Goal: Task Accomplishment & Management: Manage account settings

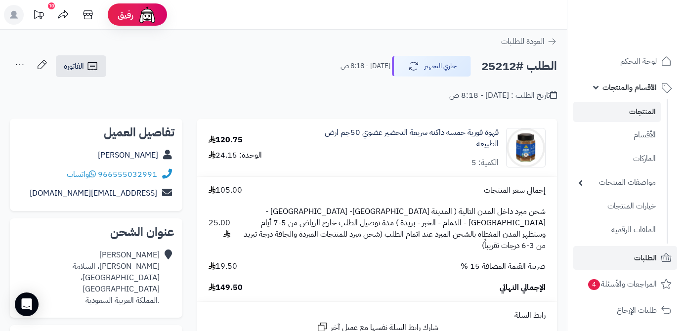
scroll to position [224, 0]
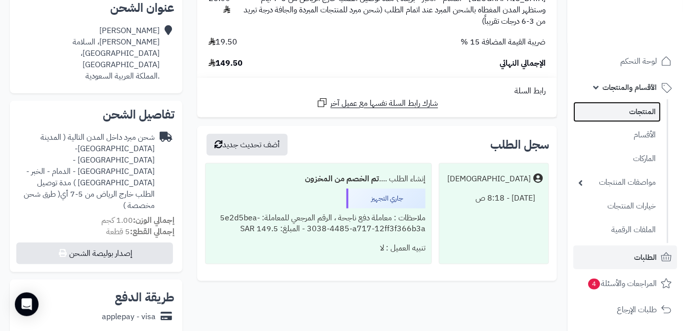
click at [608, 110] on link "المنتجات" at bounding box center [616, 112] width 87 height 20
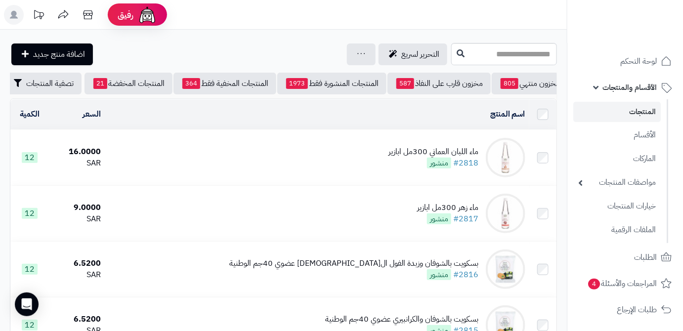
scroll to position [0, -104]
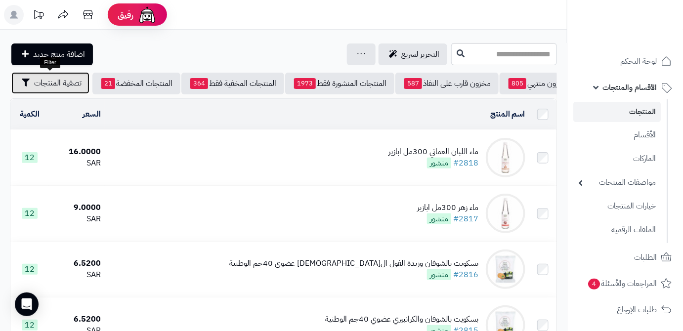
click at [30, 90] on button "تصفية المنتجات" at bounding box center [50, 83] width 78 height 22
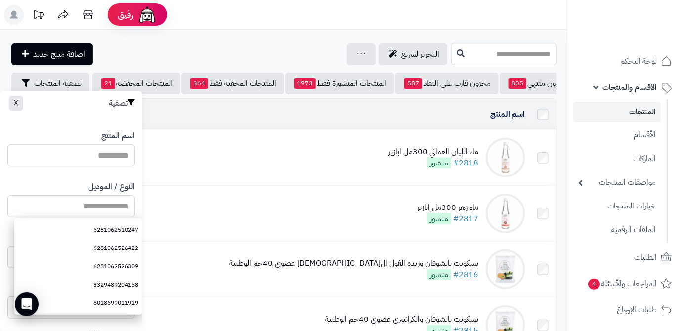
paste input "**********"
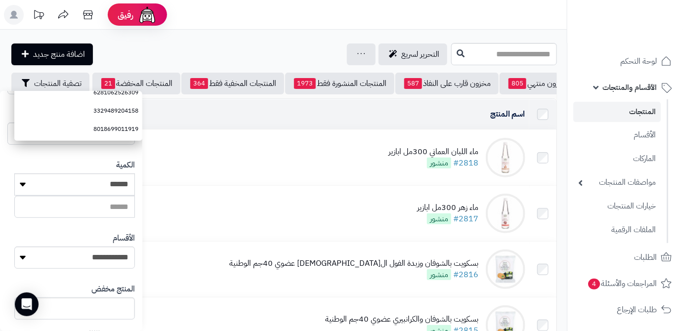
scroll to position [269, 0]
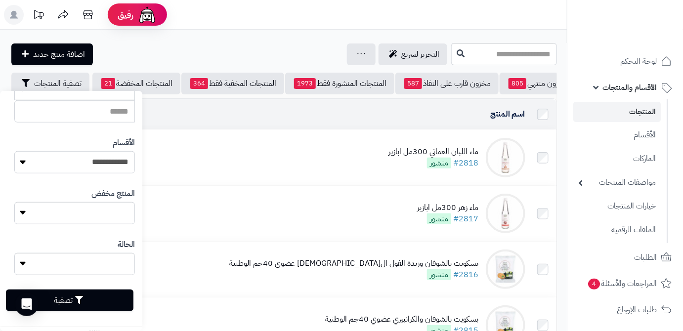
type input "**********"
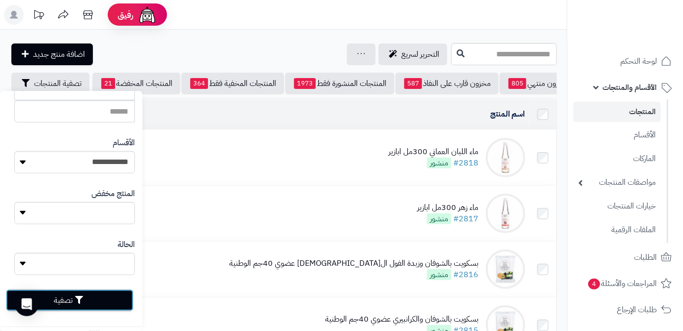
click at [103, 298] on button "تصفية" at bounding box center [69, 301] width 127 height 22
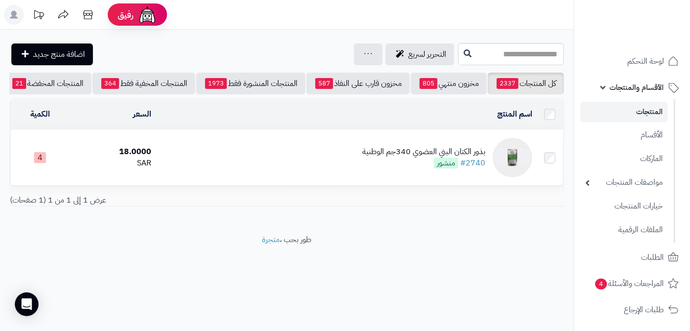
click at [372, 158] on div "بذور الكتان البني العضوي 340جم الوطنية" at bounding box center [423, 151] width 123 height 11
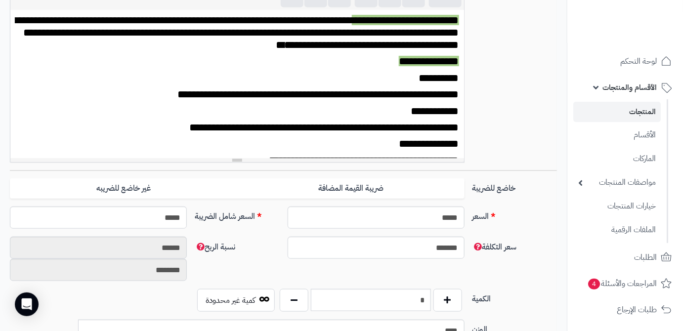
scroll to position [539, 0]
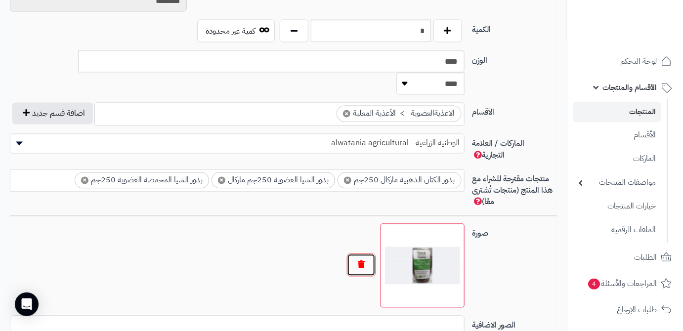
click at [370, 254] on button "button" at bounding box center [361, 265] width 29 height 23
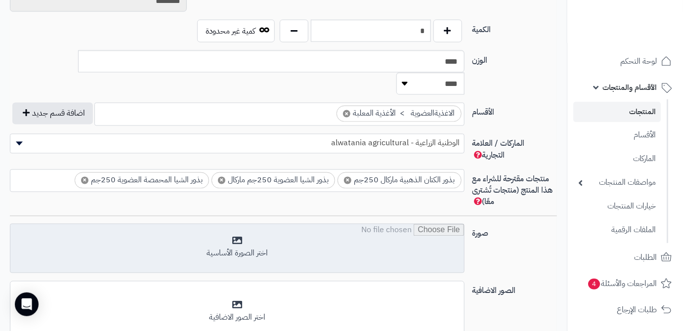
click at [399, 231] on input "file" at bounding box center [237, 248] width 454 height 49
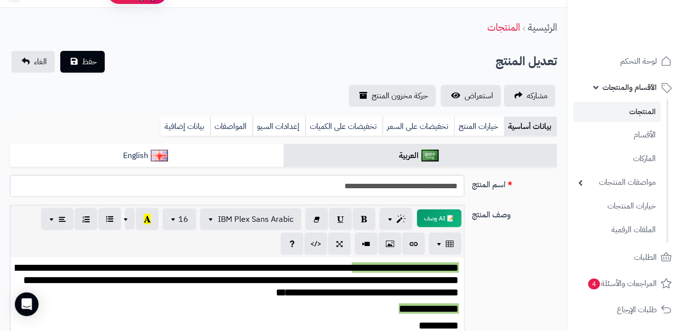
scroll to position [0, 0]
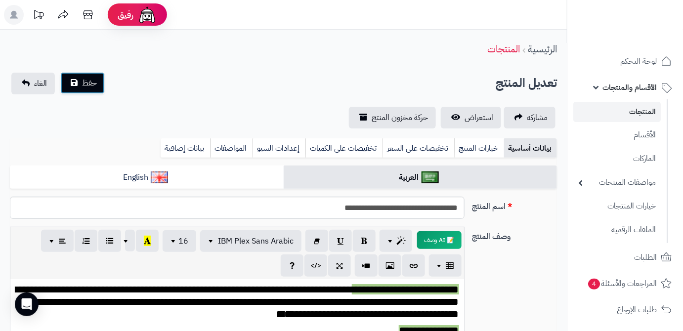
click at [89, 78] on span "حفظ" at bounding box center [89, 83] width 15 height 12
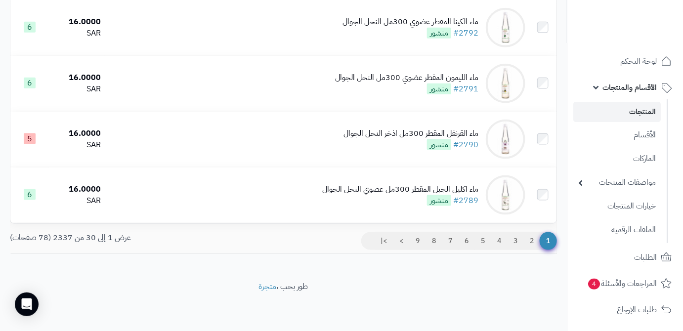
scroll to position [1625, 0]
click at [526, 247] on link "2" at bounding box center [531, 241] width 17 height 18
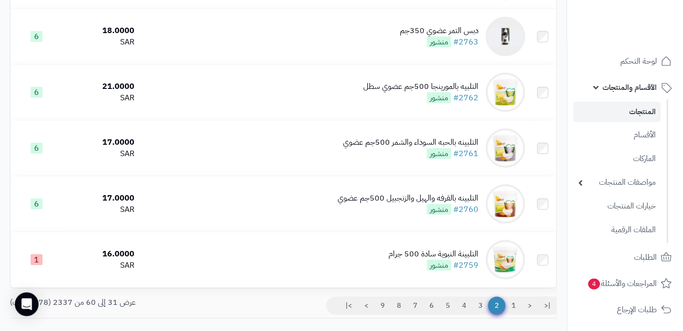
scroll to position [1593, 0]
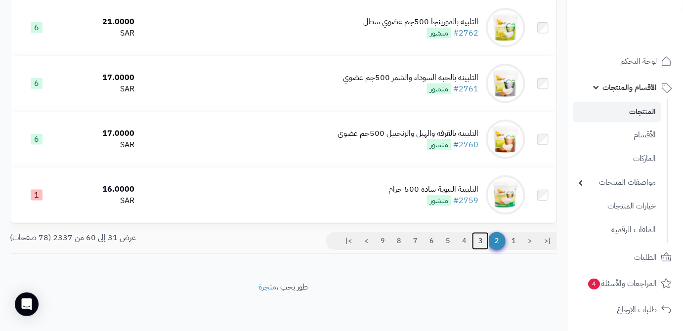
click at [482, 241] on link "3" at bounding box center [480, 241] width 17 height 18
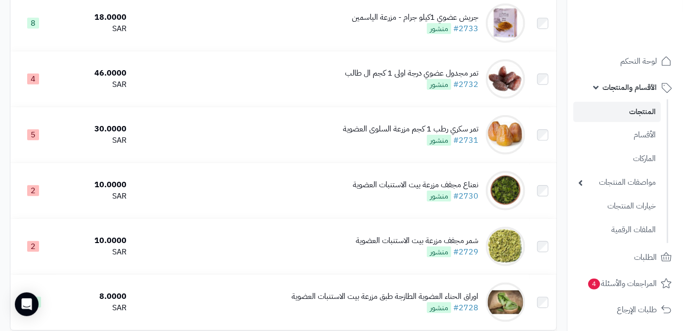
scroll to position [1593, 0]
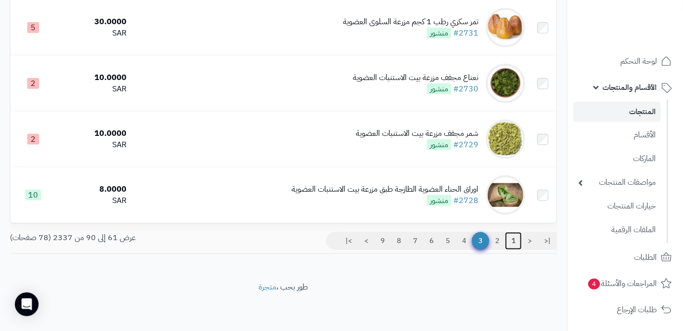
click at [512, 244] on link "1" at bounding box center [513, 241] width 17 height 18
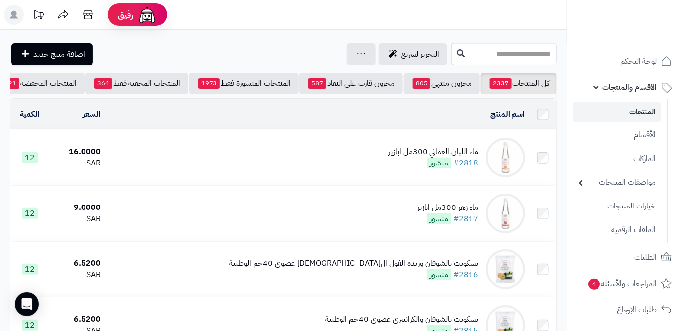
click at [449, 154] on div "ماء اللبان العماني 300مل ابازير" at bounding box center [433, 151] width 90 height 11
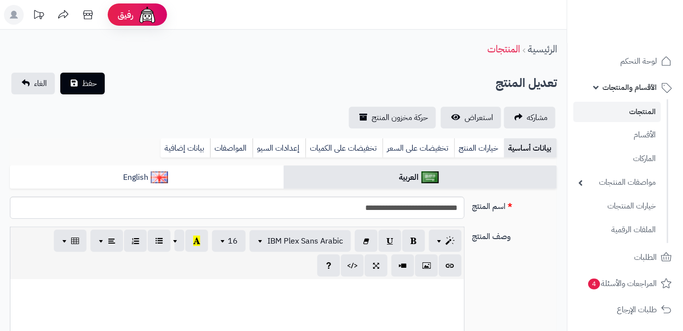
scroll to position [106, 0]
drag, startPoint x: 410, startPoint y: 209, endPoint x: 463, endPoint y: 207, distance: 53.9
click at [463, 207] on input "**********" at bounding box center [237, 208] width 455 height 22
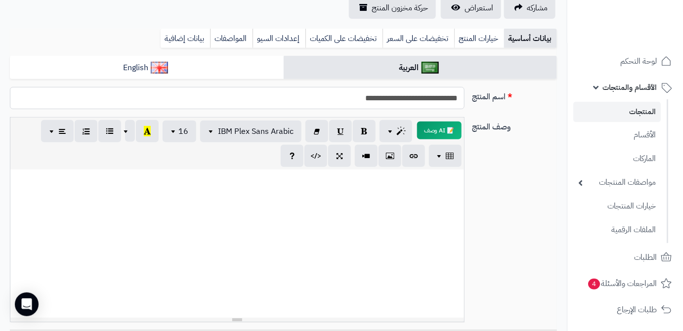
scroll to position [179, 0]
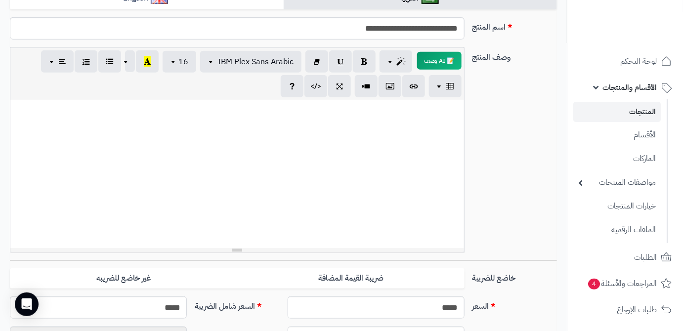
paste div
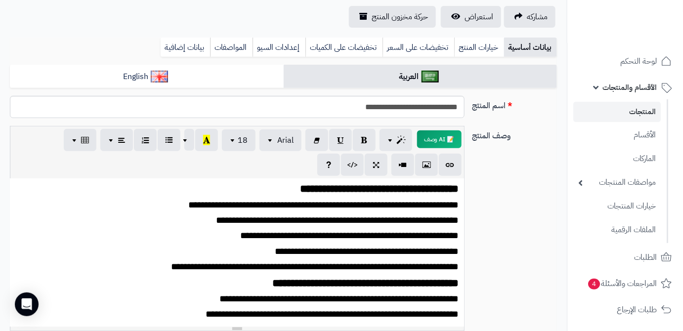
scroll to position [0, 0]
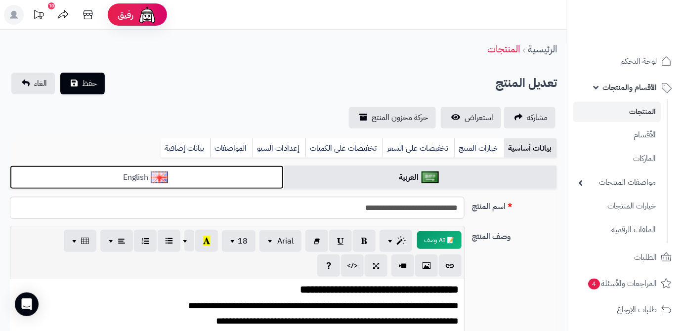
click at [210, 179] on link "English" at bounding box center [147, 178] width 274 height 24
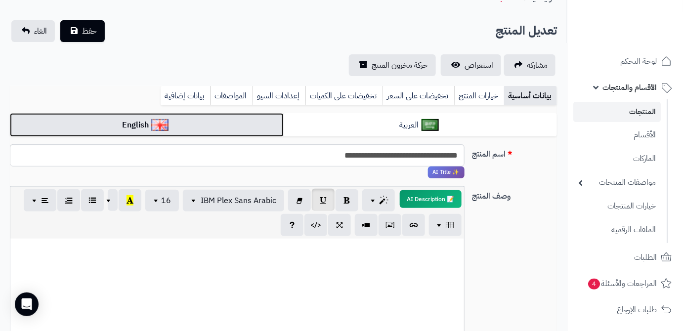
scroll to position [134, 0]
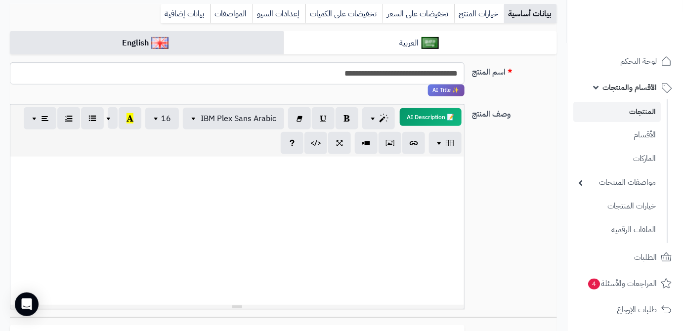
paste div
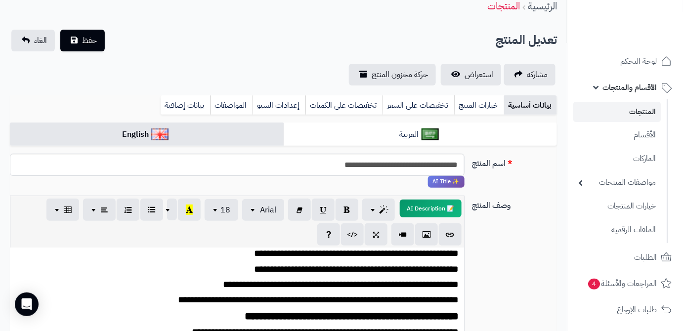
scroll to position [0, 0]
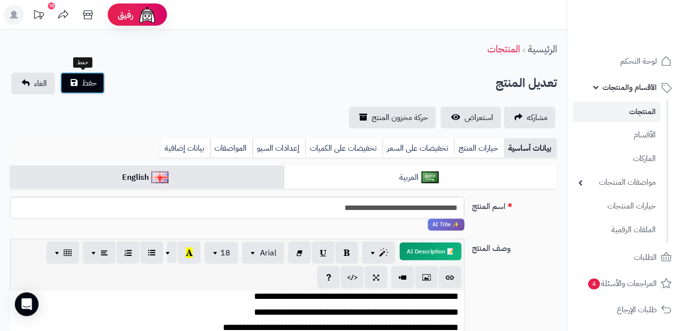
click at [90, 90] on button "حفظ" at bounding box center [82, 83] width 44 height 22
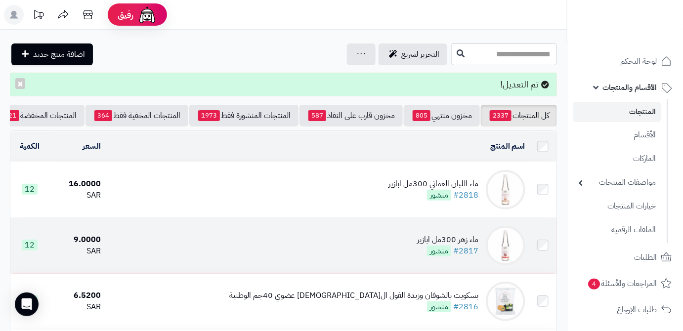
click at [421, 239] on div "ماء زهر 300مل ابازير" at bounding box center [447, 239] width 61 height 11
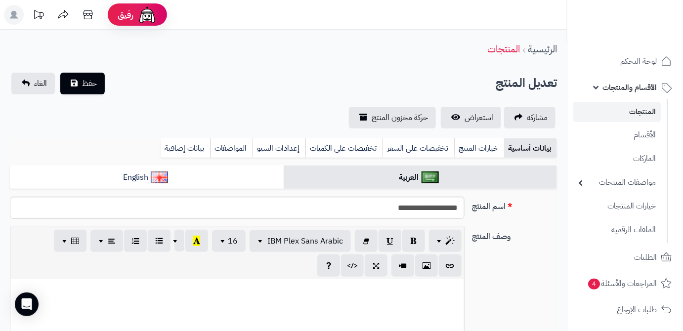
scroll to position [217, 0]
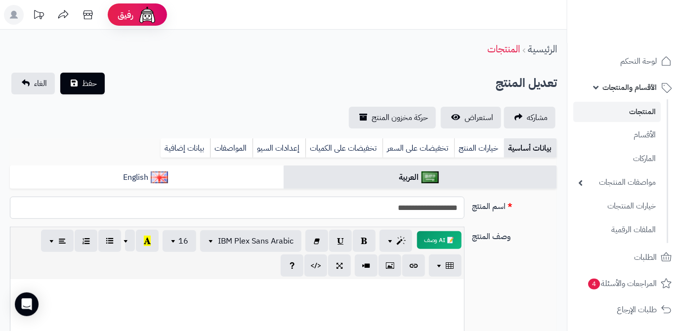
drag, startPoint x: 397, startPoint y: 212, endPoint x: 462, endPoint y: 211, distance: 65.7
click at [462, 211] on input "**********" at bounding box center [237, 208] width 455 height 22
paste div
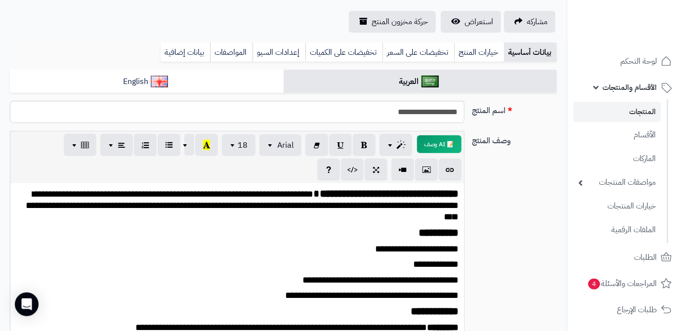
scroll to position [37, 0]
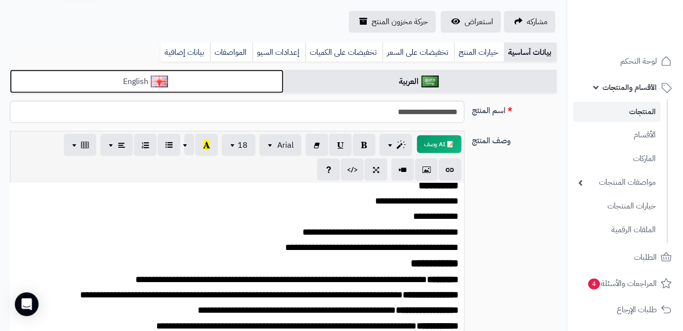
click at [278, 83] on link "English" at bounding box center [147, 82] width 274 height 24
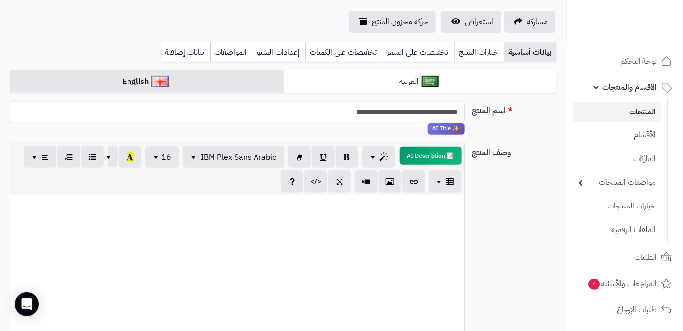
paste div
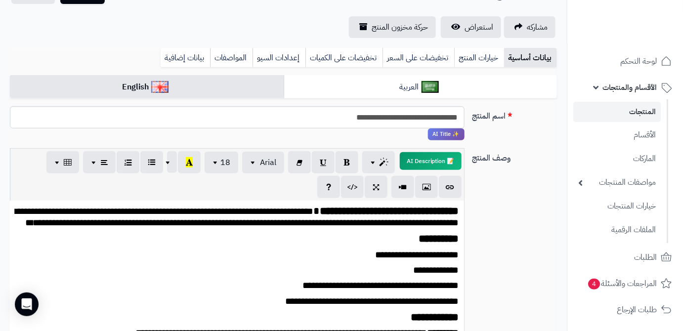
scroll to position [85, 0]
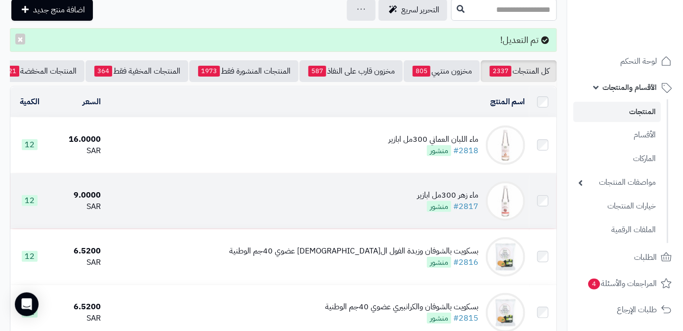
scroll to position [89, 0]
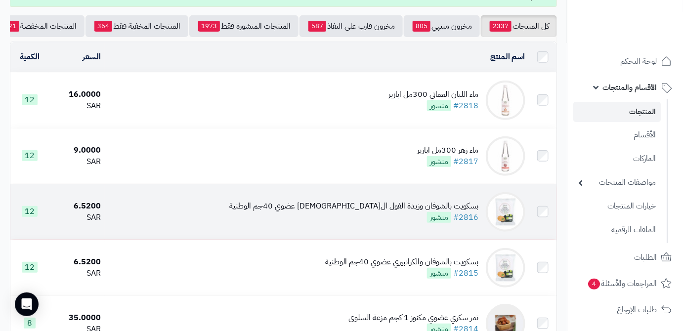
click at [381, 212] on div "بسكويت بالشوفان وزبدة الفول ال[DEMOGRAPHIC_DATA] عضوي 40جم الوطنية" at bounding box center [353, 206] width 249 height 11
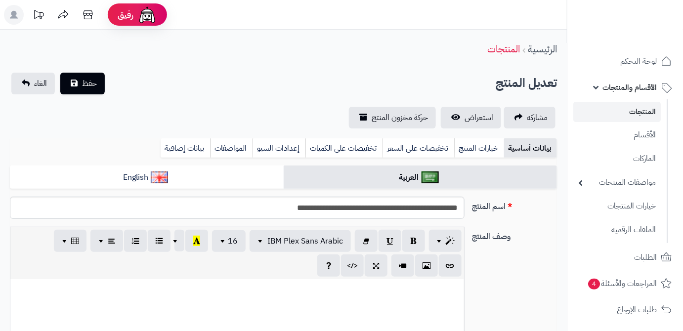
scroll to position [402, 0]
drag, startPoint x: 457, startPoint y: 210, endPoint x: 342, endPoint y: 210, distance: 114.6
click at [342, 210] on input "**********" at bounding box center [237, 208] width 455 height 22
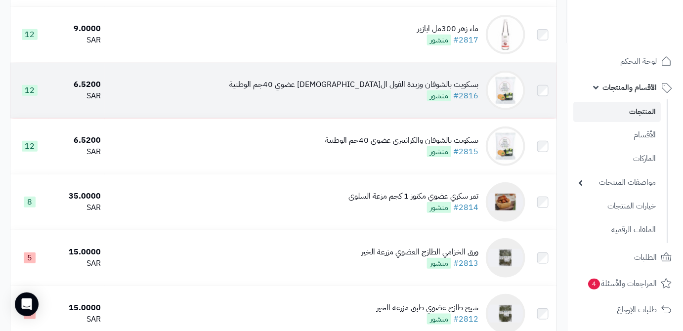
scroll to position [179, 0]
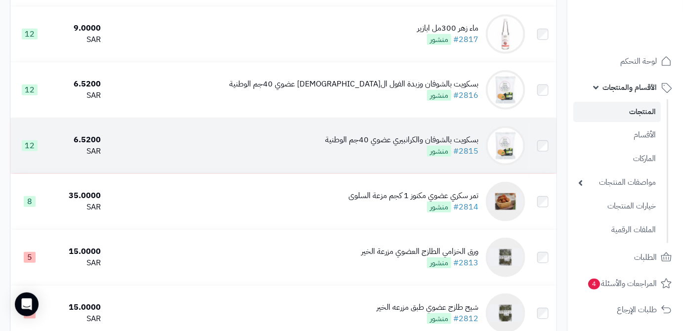
click at [363, 157] on div "بسكويت بالشوفان والكرانبيري عضوي 40جم الوطنية #2815 منشور" at bounding box center [401, 145] width 153 height 23
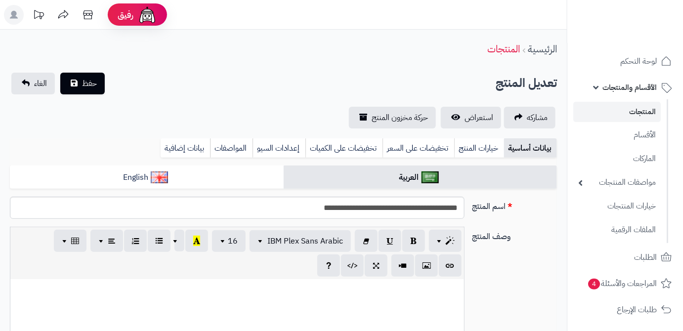
scroll to position [205, 0]
drag, startPoint x: 459, startPoint y: 209, endPoint x: 369, endPoint y: 209, distance: 89.9
click at [369, 209] on input "**********" at bounding box center [237, 208] width 455 height 22
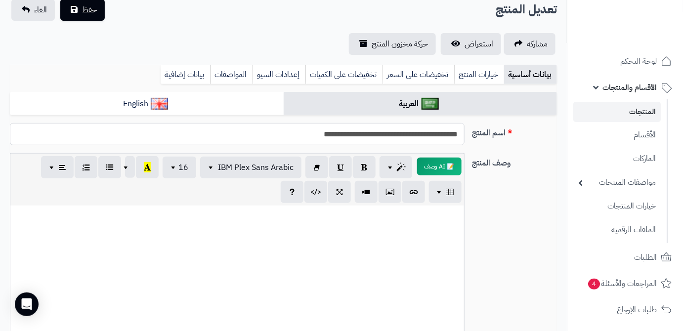
scroll to position [179, 0]
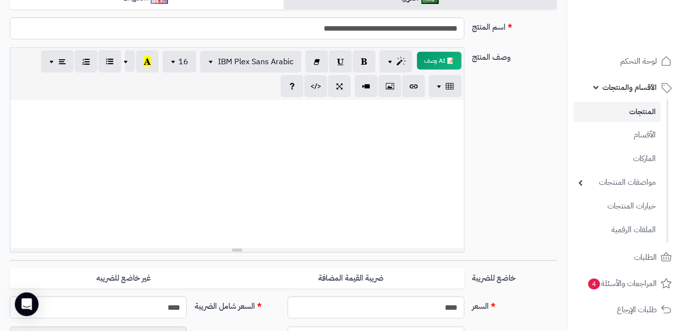
paste div
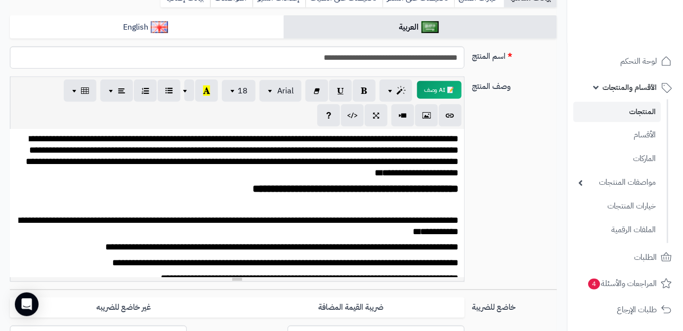
scroll to position [134, 0]
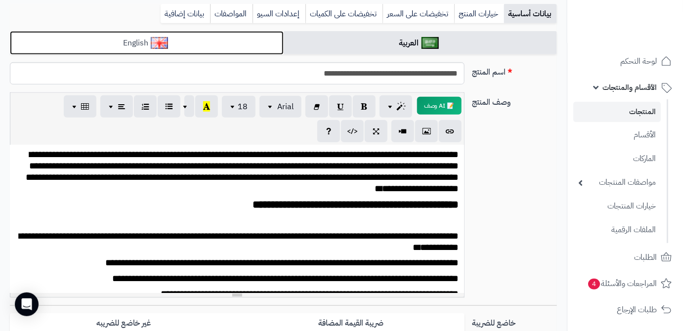
click at [236, 45] on link "English" at bounding box center [147, 43] width 274 height 24
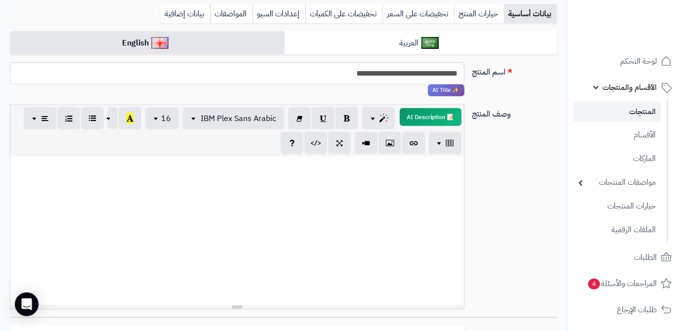
paste div
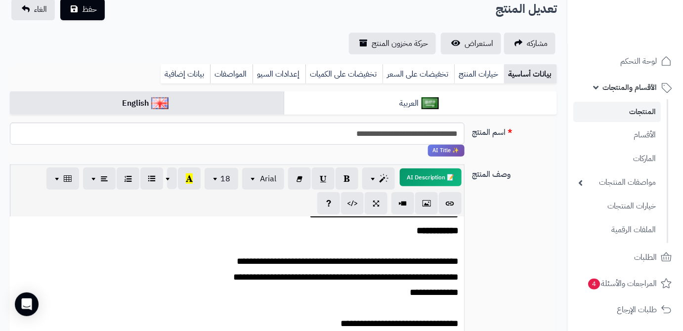
scroll to position [0, 0]
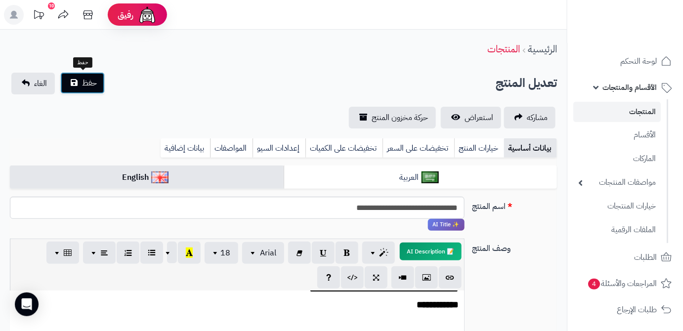
click at [69, 89] on button "حفظ" at bounding box center [82, 83] width 44 height 22
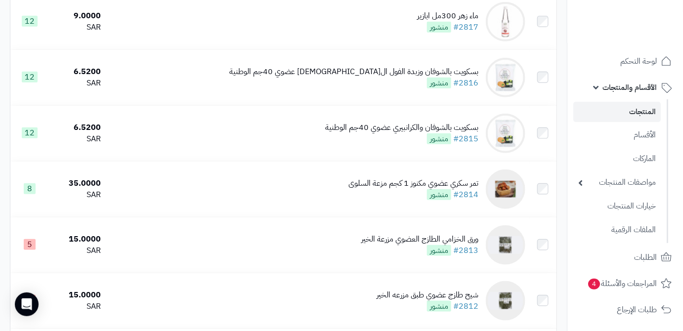
scroll to position [224, 0]
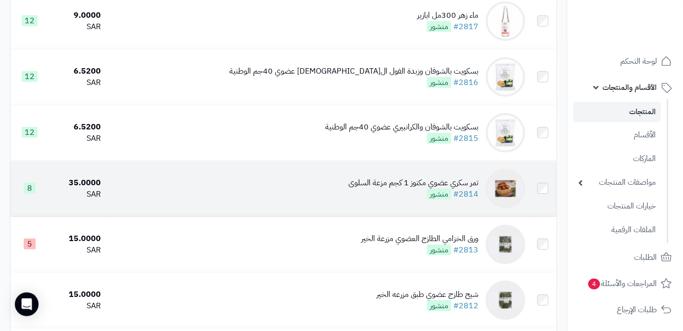
click at [383, 197] on div "تمر سكري عضوي مكنوز 1 كجم مزعة السلوى #2814 منشور" at bounding box center [413, 188] width 130 height 23
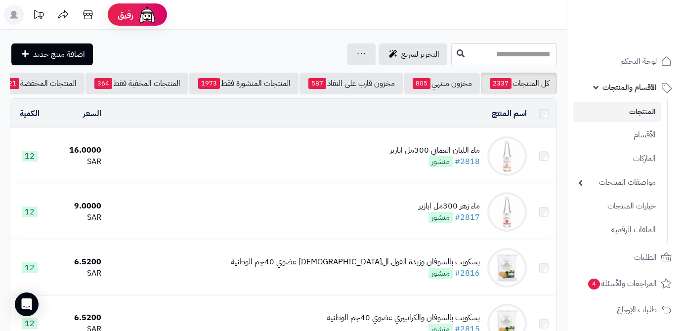
scroll to position [192, 0]
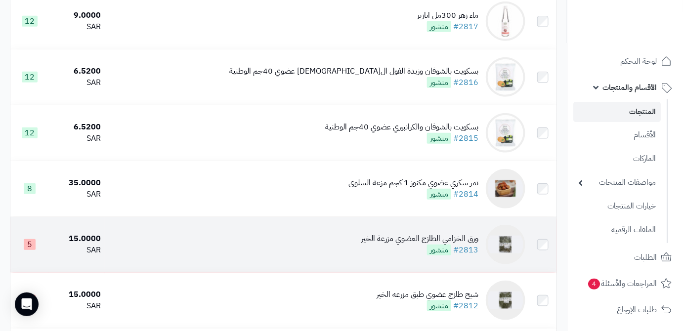
click at [403, 243] on div "ورق الخزامي الطازج العضوي مزرعة الخير" at bounding box center [419, 238] width 117 height 11
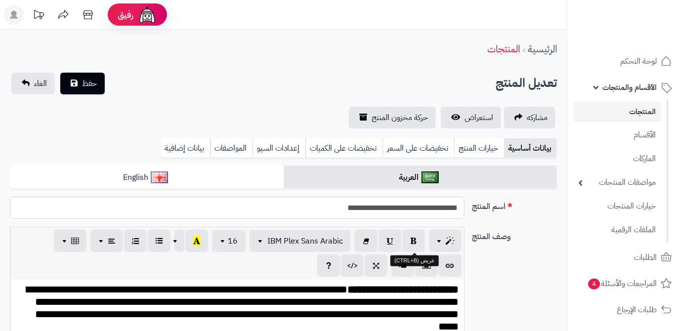
scroll to position [217, 0]
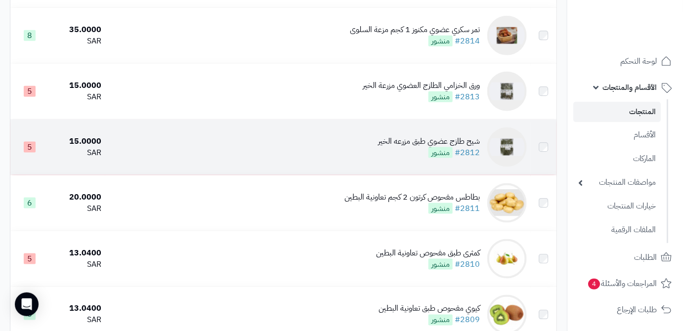
scroll to position [372, 0]
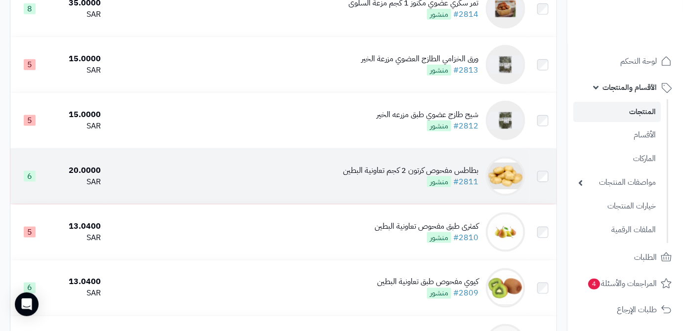
click at [358, 172] on div "بطاطس مفحوص كرتون 2 كجم تعاونية البطين" at bounding box center [410, 170] width 135 height 11
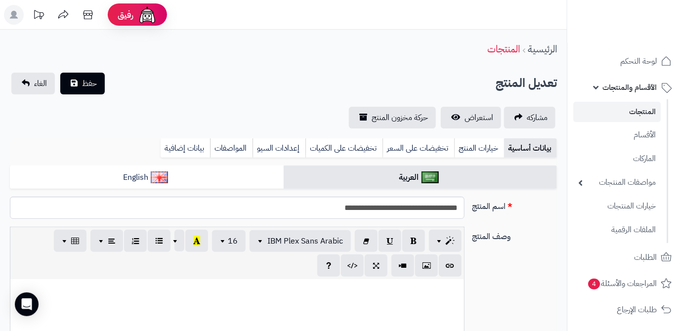
scroll to position [439, 0]
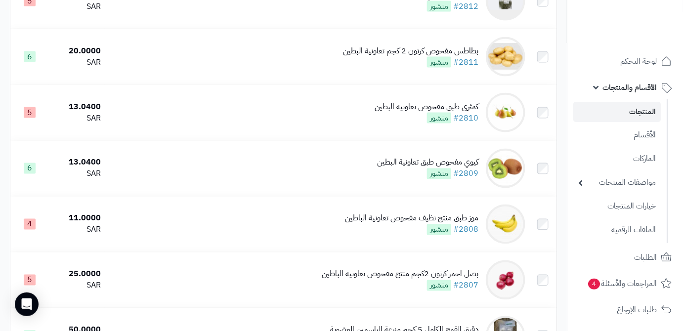
scroll to position [507, 0]
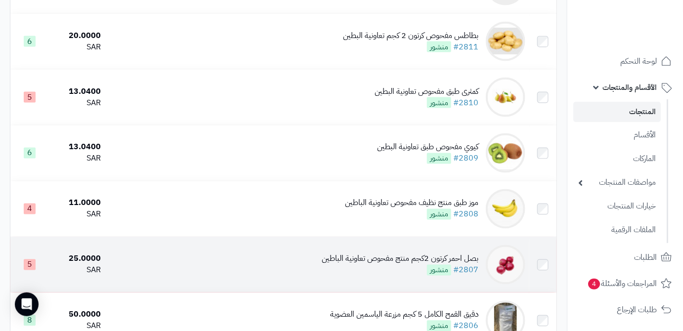
click at [348, 265] on div "بصل احمر كرتون 2كجم منتج مفحوص تعاونية الباطين" at bounding box center [400, 258] width 157 height 11
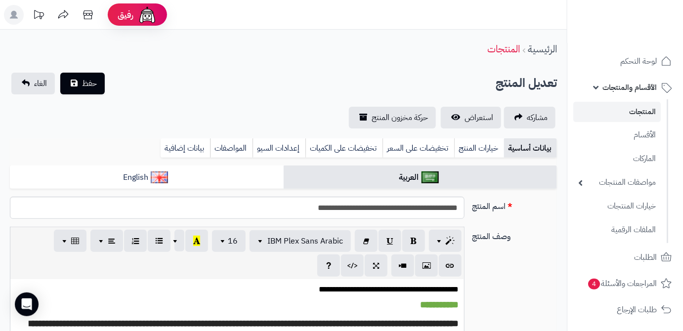
scroll to position [439, 0]
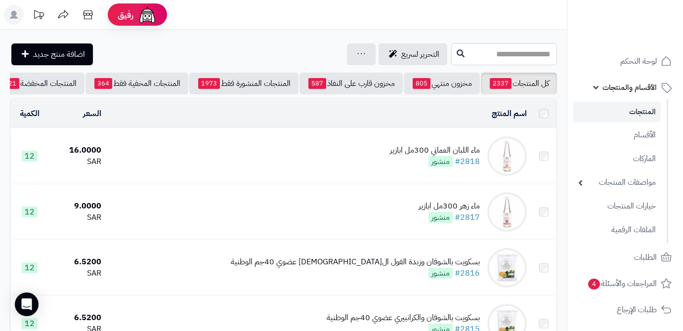
scroll to position [507, 0]
